Goal: Find specific page/section: Find specific page/section

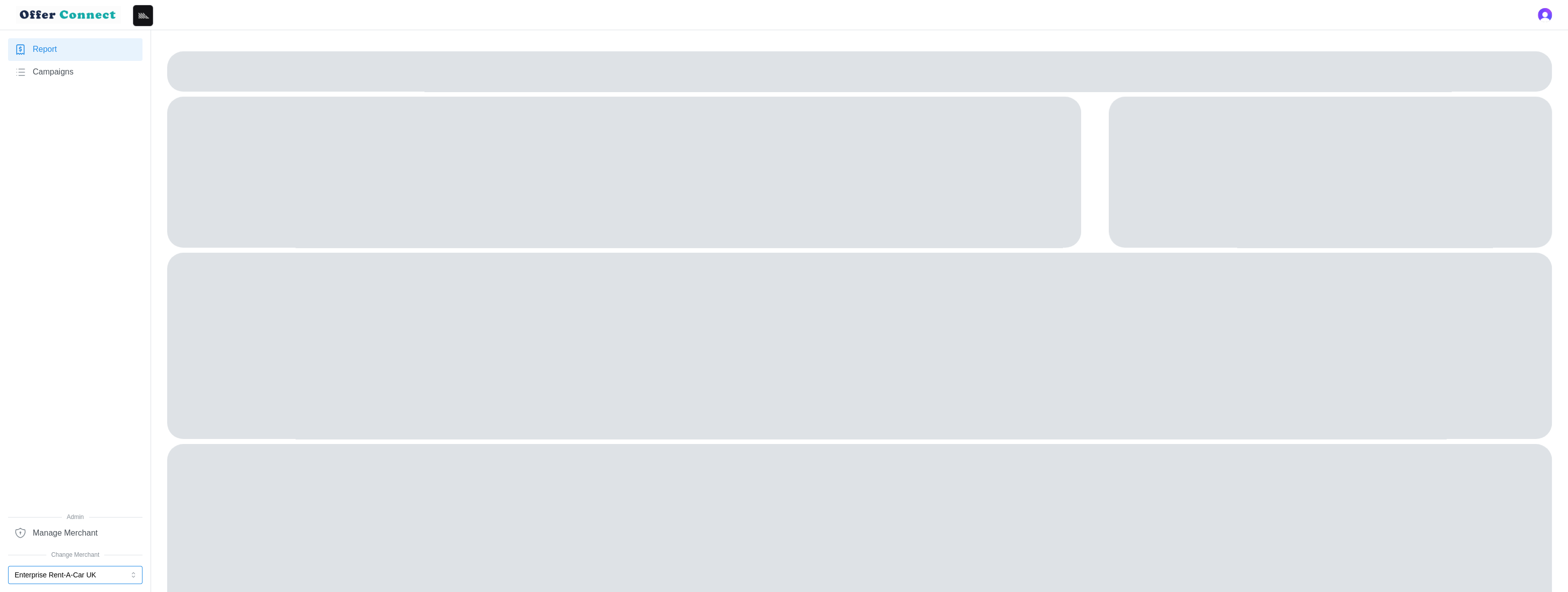
click at [66, 574] on button "Enterprise Rent-A-Car UK" at bounding box center [75, 575] width 135 height 18
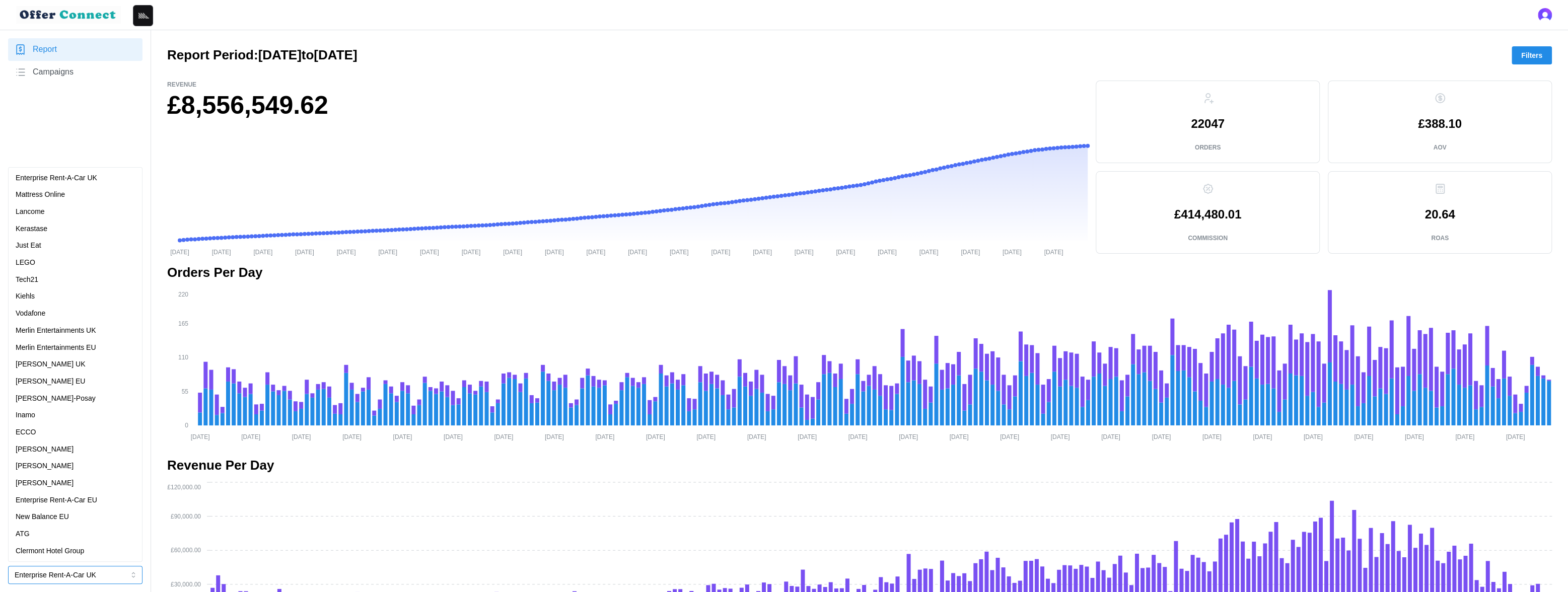
click at [44, 482] on p "[PERSON_NAME]" at bounding box center [44, 483] width 58 height 11
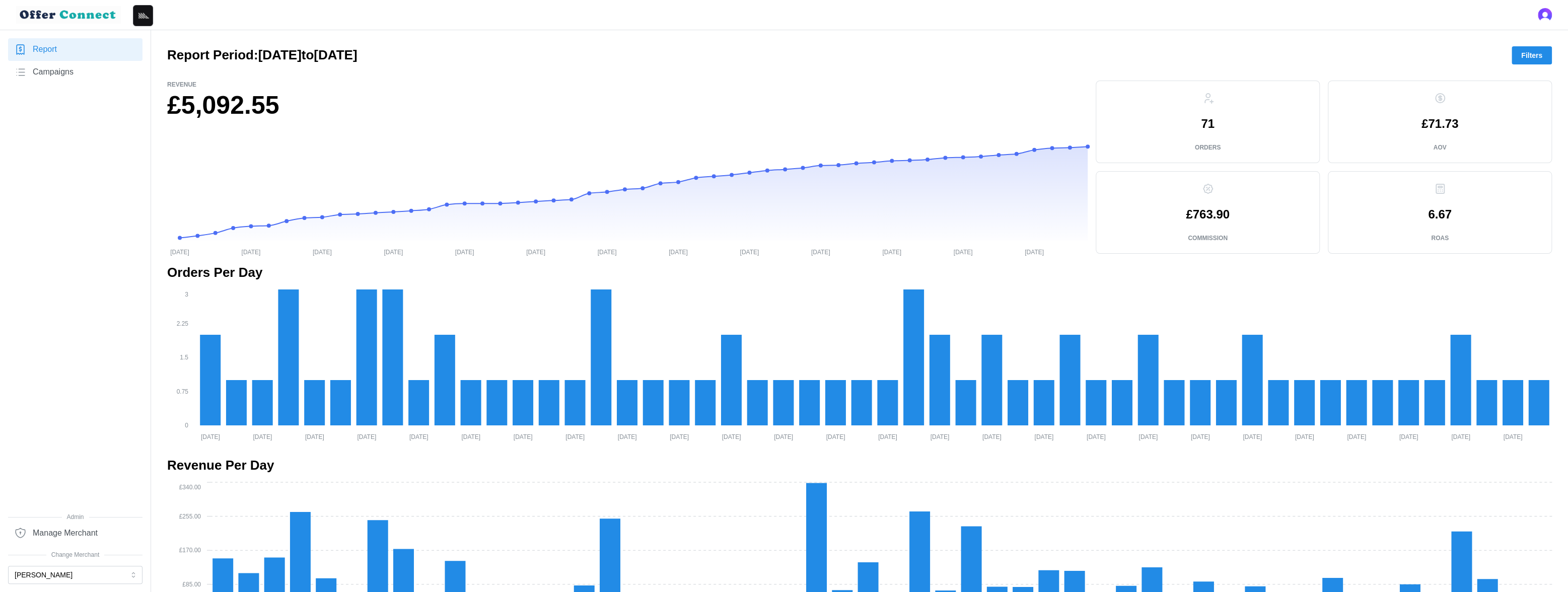
click at [60, 71] on span "Campaigns" at bounding box center [53, 72] width 41 height 13
